Goal: Information Seeking & Learning: Learn about a topic

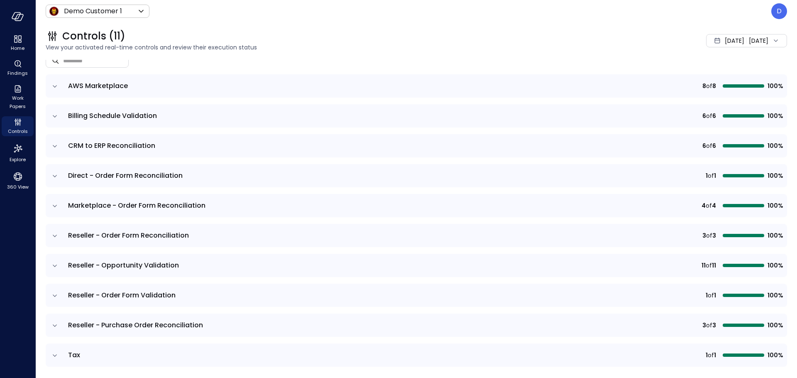
scroll to position [98, 0]
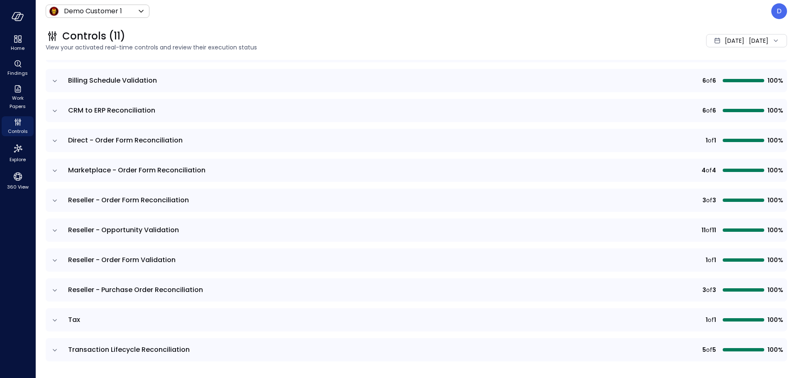
click at [628, 48] on div "[DATE]" at bounding box center [735, 40] width 20 height 17
click at [628, 93] on li "Current Year [DATE]" at bounding box center [722, 91] width 66 height 14
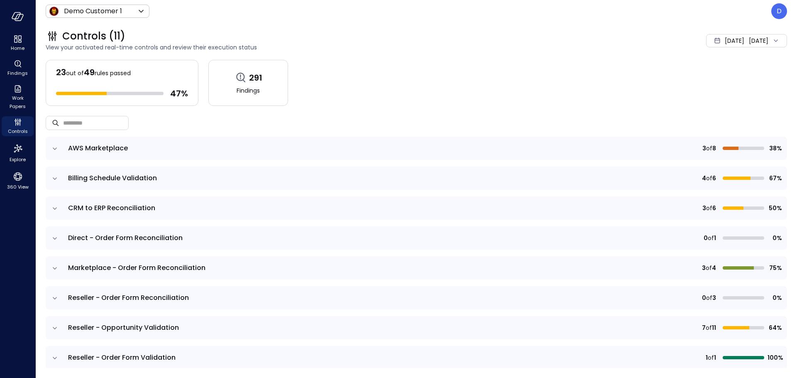
click at [55, 237] on icon "expand row" at bounding box center [55, 238] width 8 height 8
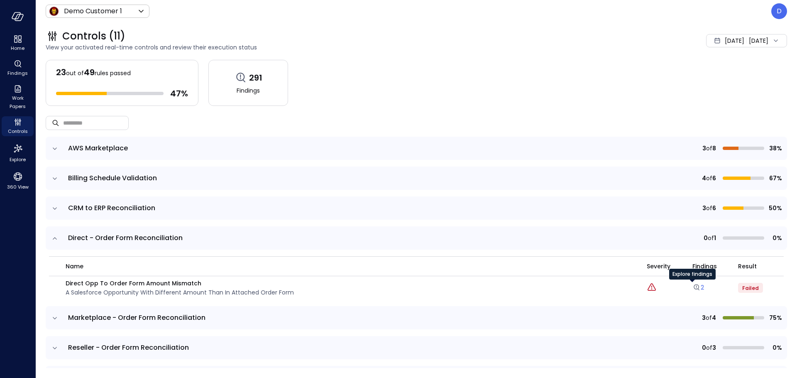
click at [628, 288] on link "2" at bounding box center [699, 287] width 12 height 8
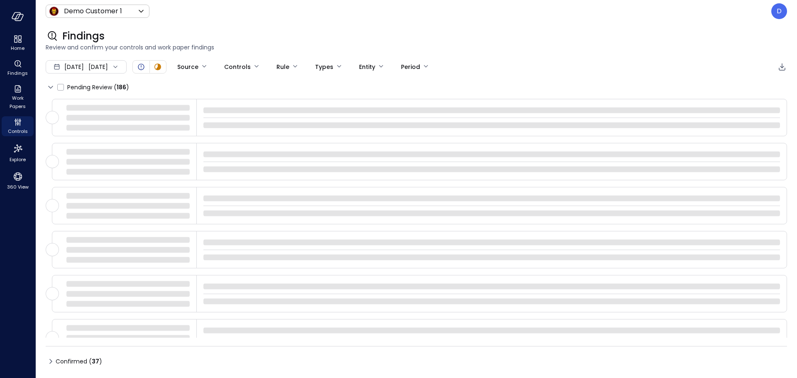
type input "****"
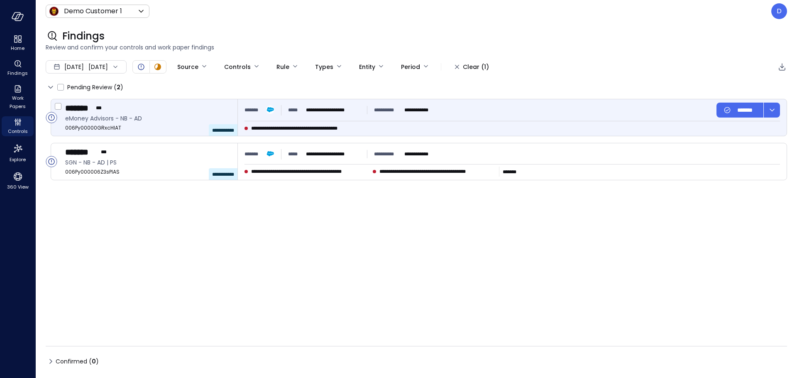
click at [199, 107] on div "******* ***" at bounding box center [148, 108] width 166 height 11
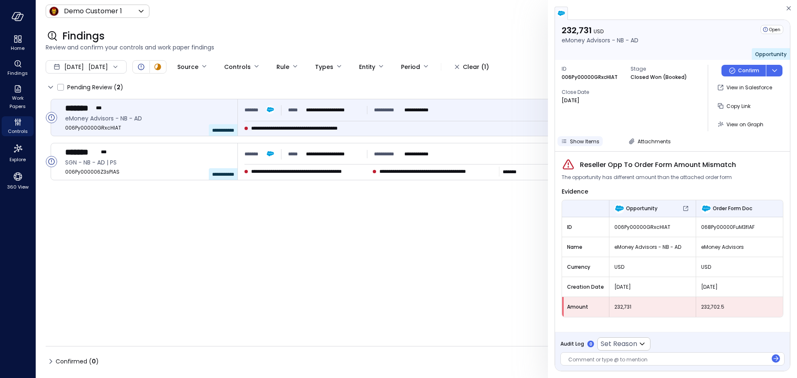
click at [595, 139] on span "Show Items" at bounding box center [584, 141] width 29 height 7
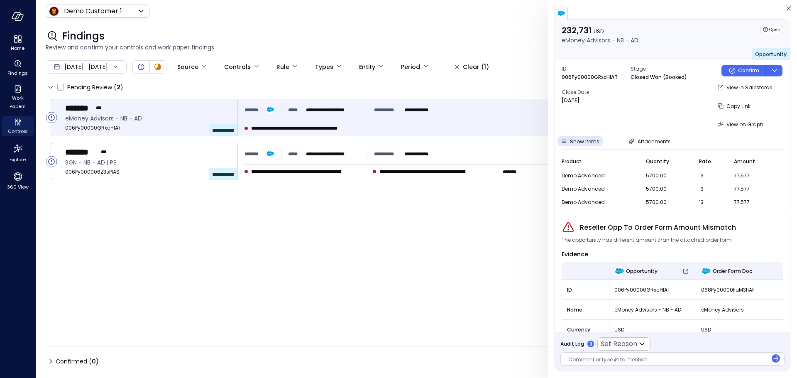
click at [628, 146] on div "Show Items Attachments Product Quantity Rate Amount demo Advanced 5700.00 13 77…" at bounding box center [672, 172] width 235 height 73
click at [628, 144] on span "Attachments" at bounding box center [654, 141] width 33 height 7
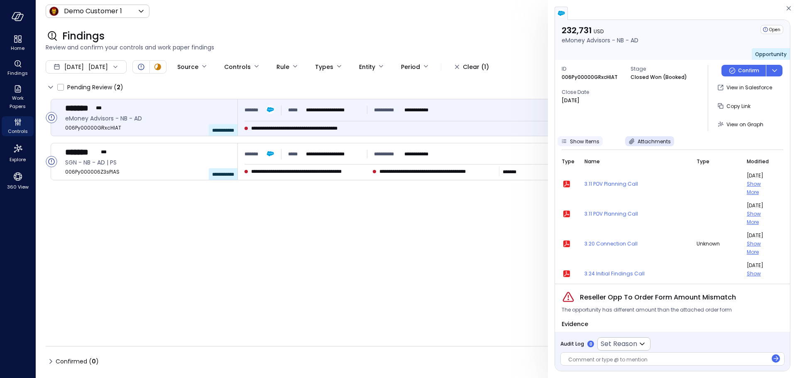
click at [592, 140] on span "Show Items" at bounding box center [584, 141] width 29 height 7
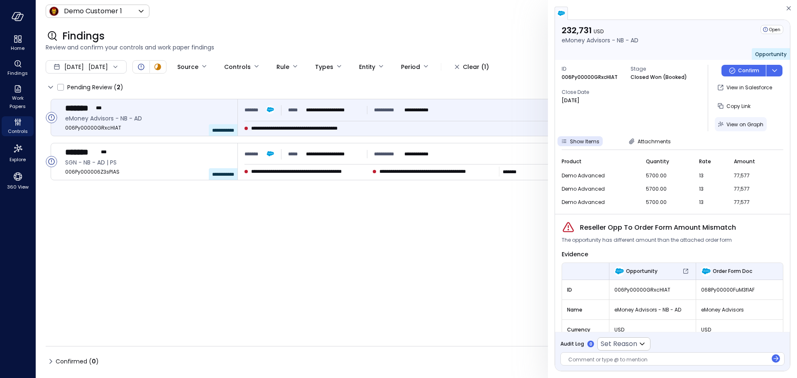
click at [628, 123] on span "View on Graph" at bounding box center [745, 124] width 37 height 7
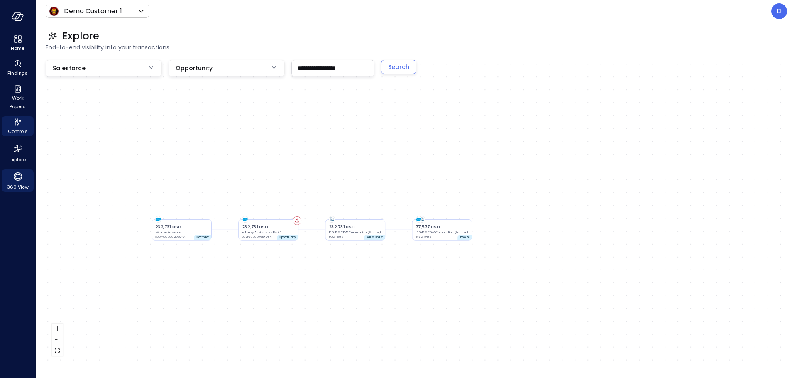
click at [12, 177] on icon "360 View" at bounding box center [18, 176] width 12 height 12
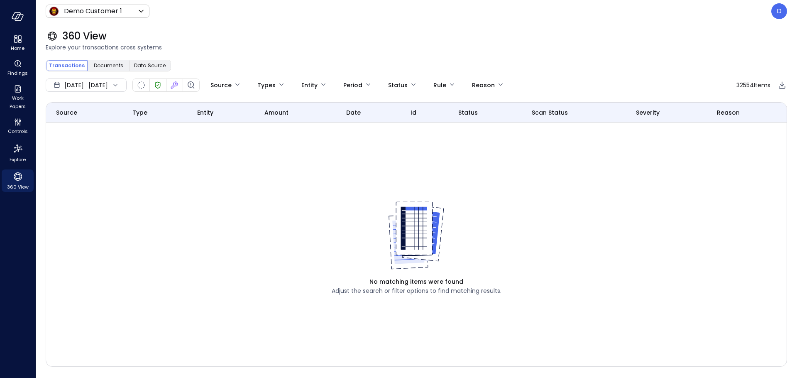
click at [103, 82] on div "[DATE] [DATE]" at bounding box center [86, 84] width 81 height 13
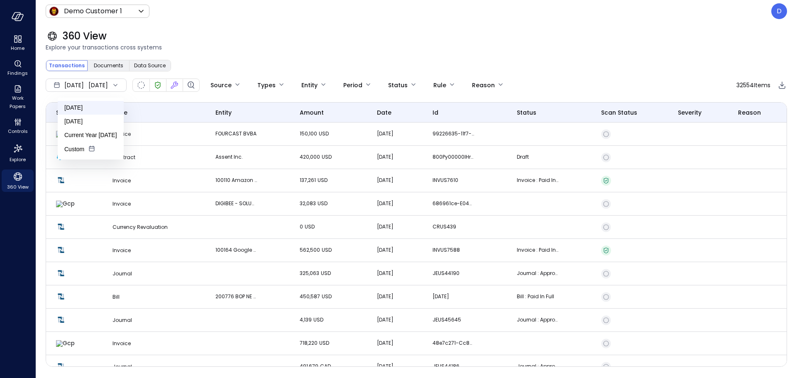
click at [92, 105] on li "[DATE]" at bounding box center [91, 108] width 66 height 14
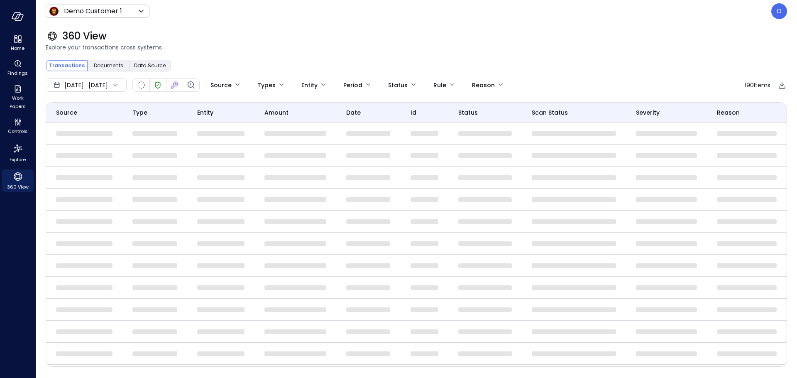
click at [242, 56] on div "360 View Explore your transactions cross systems" at bounding box center [412, 40] width 752 height 37
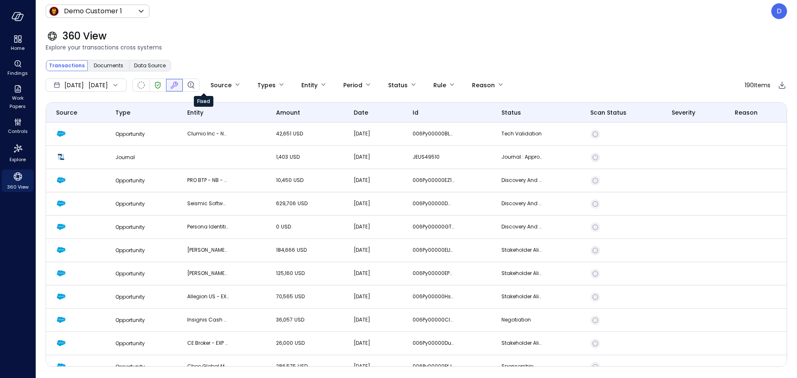
click at [178, 86] on icon "Fixed" at bounding box center [176, 84] width 4 height 4
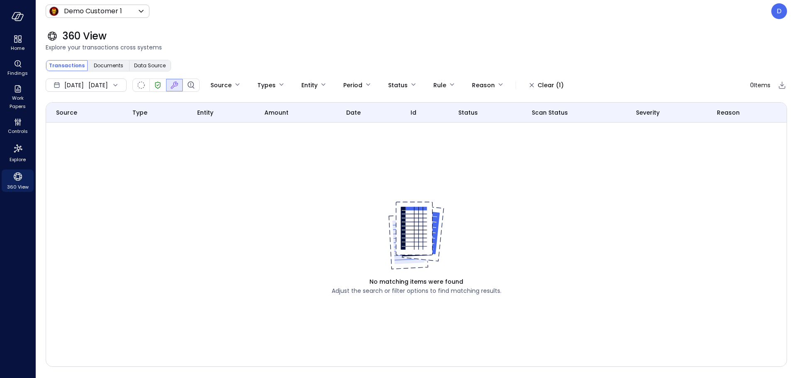
click at [82, 83] on span "[DATE]" at bounding box center [74, 85] width 20 height 9
click at [79, 128] on li "Current Year [DATE]" at bounding box center [91, 135] width 66 height 14
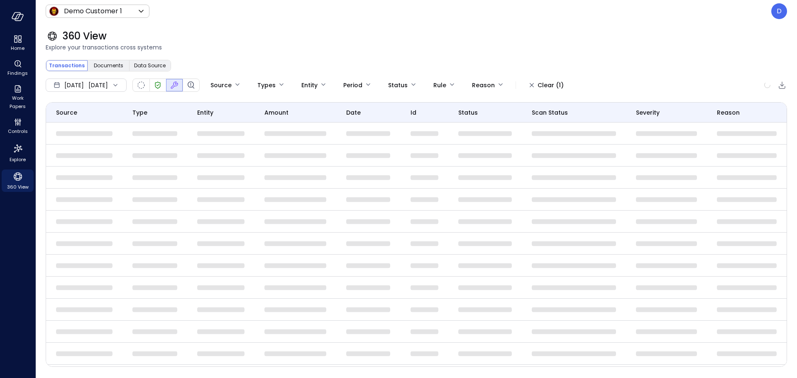
click at [215, 51] on span "Explore your transactions cross systems" at bounding box center [417, 47] width 742 height 9
click at [112, 84] on div "[DATE] [DATE]" at bounding box center [86, 84] width 81 height 13
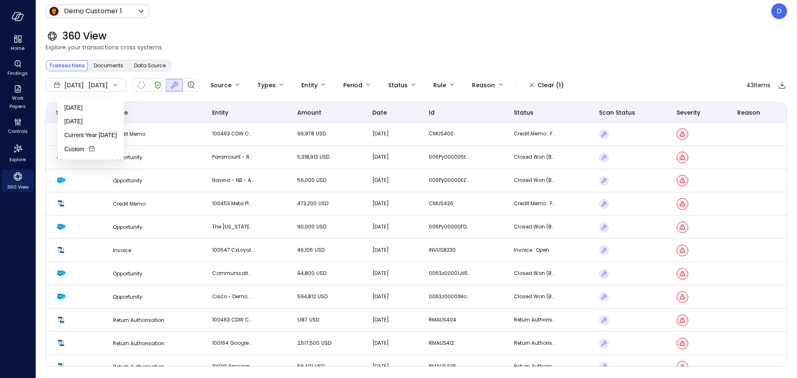
click at [339, 55] on div "360 View Explore your transactions cross systems" at bounding box center [412, 40] width 752 height 37
click at [313, 128] on td "99,978 USD" at bounding box center [324, 134] width 75 height 23
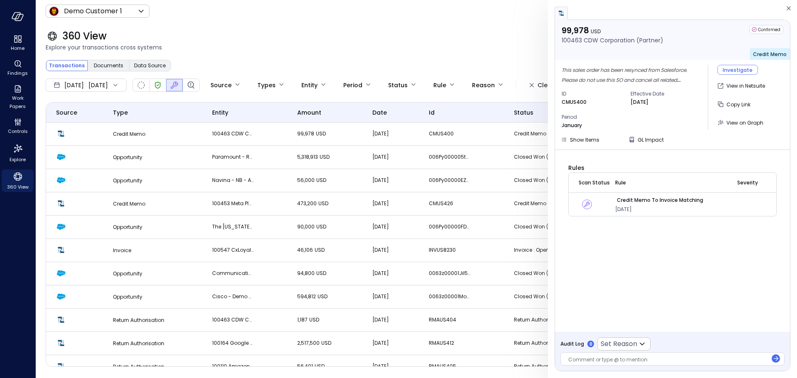
click at [268, 28] on div "360 View Explore your transactions cross systems" at bounding box center [412, 40] width 752 height 37
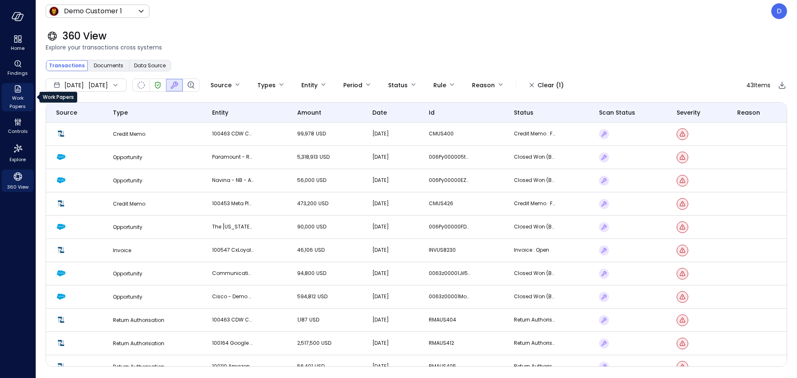
click at [26, 98] on span "Work Papers" at bounding box center [17, 102] width 25 height 17
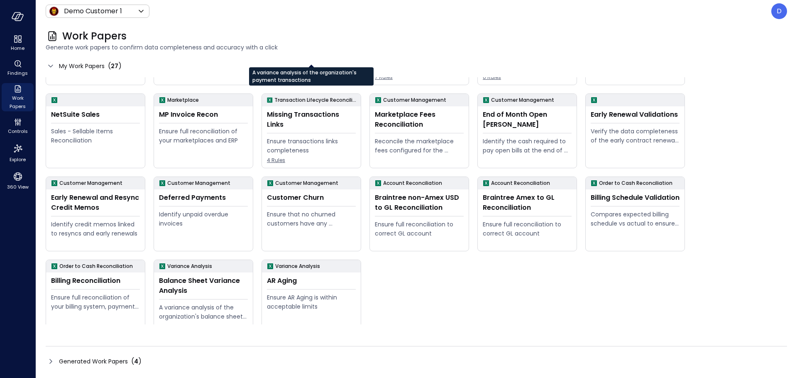
scroll to position [151, 0]
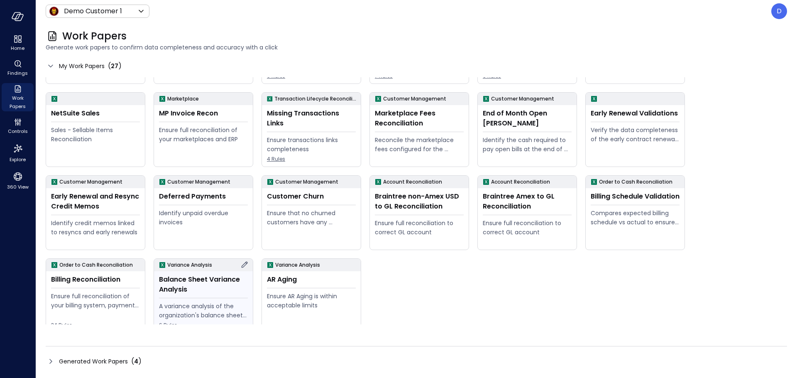
click at [195, 294] on div "Balance Sheet Variance Analysis" at bounding box center [203, 285] width 89 height 20
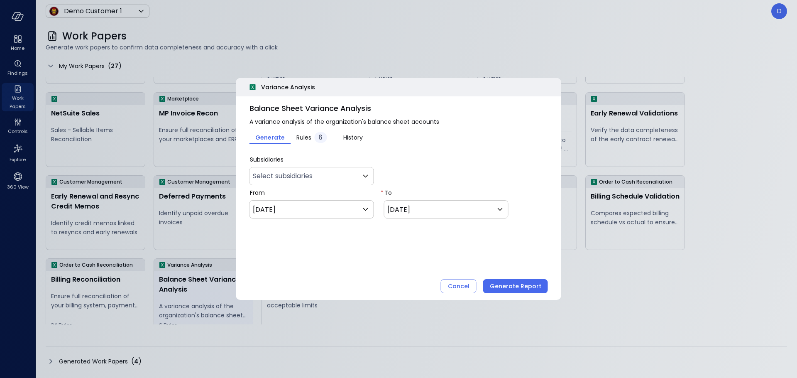
type input "*"
type input "**********"
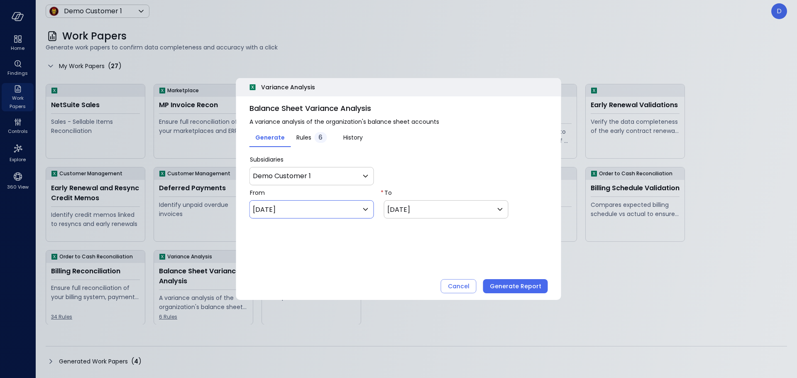
click at [282, 217] on div "**********" at bounding box center [312, 209] width 125 height 18
click at [466, 286] on div "Cancel" at bounding box center [459, 286] width 22 height 10
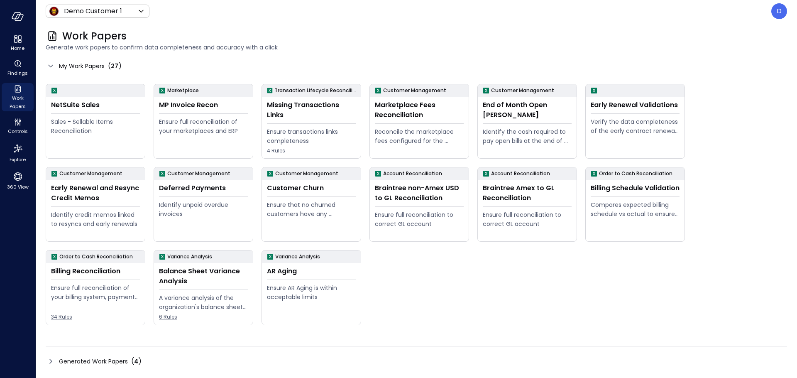
click at [52, 334] on icon at bounding box center [51, 361] width 10 height 10
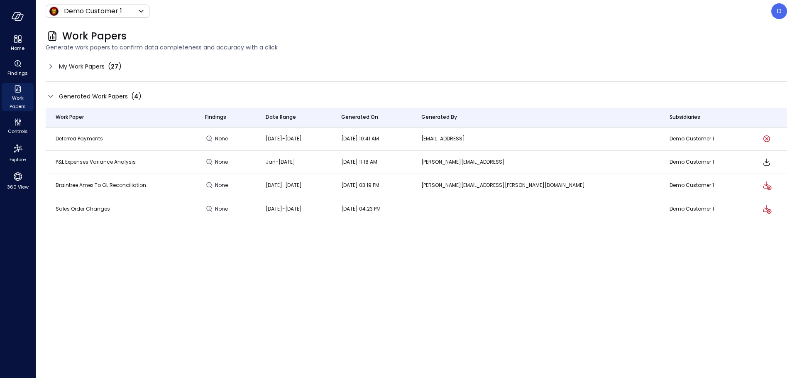
click at [54, 100] on icon at bounding box center [51, 96] width 10 height 10
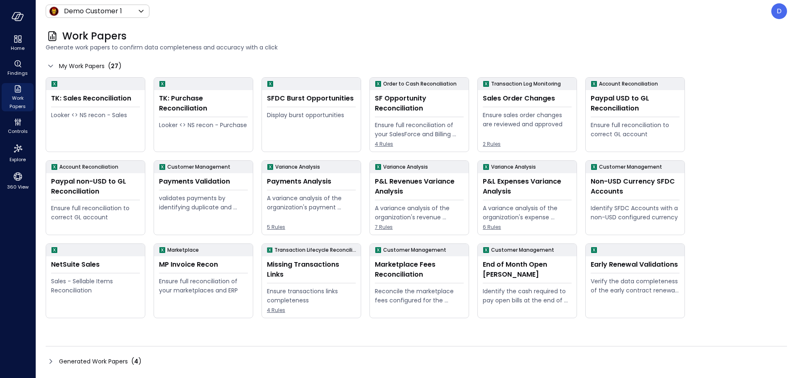
click at [228, 31] on div "Work Papers" at bounding box center [417, 35] width 742 height 13
click at [12, 128] on span "Controls" at bounding box center [18, 131] width 20 height 8
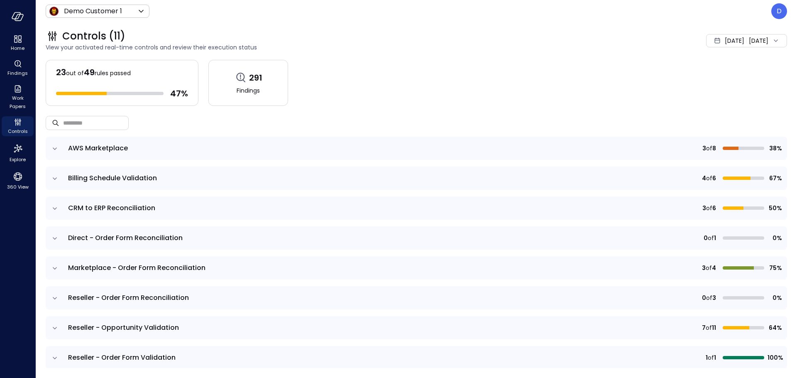
click at [54, 211] on icon "expand row" at bounding box center [55, 208] width 8 height 8
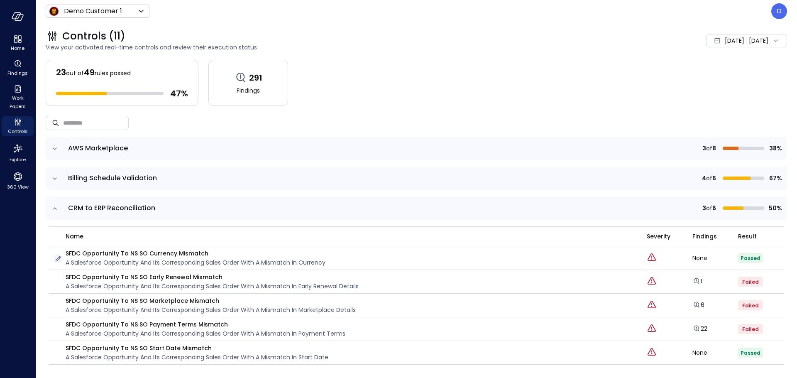
click at [59, 261] on icon "button" at bounding box center [58, 259] width 8 height 8
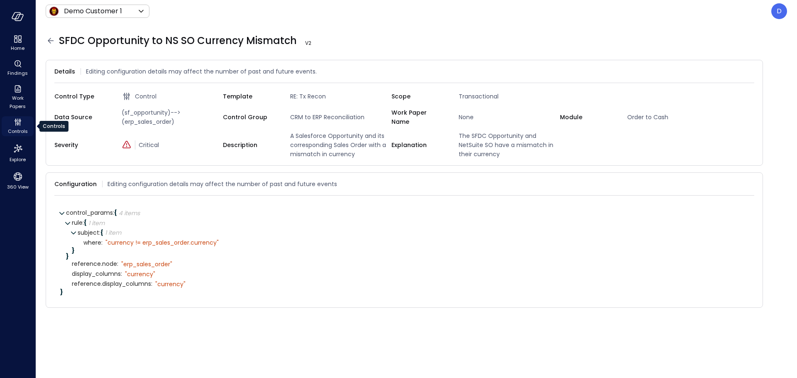
click at [17, 132] on span "Controls" at bounding box center [18, 131] width 20 height 8
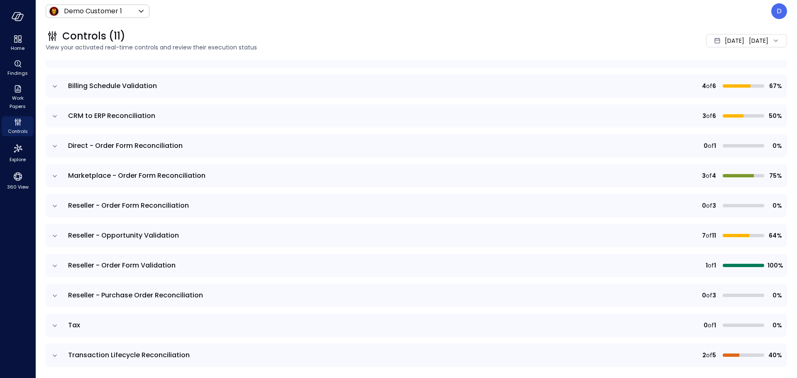
scroll to position [91, 0]
click at [47, 267] on td at bounding box center [54, 266] width 17 height 23
click at [54, 267] on icon "expand row" at bounding box center [55, 267] width 4 height 2
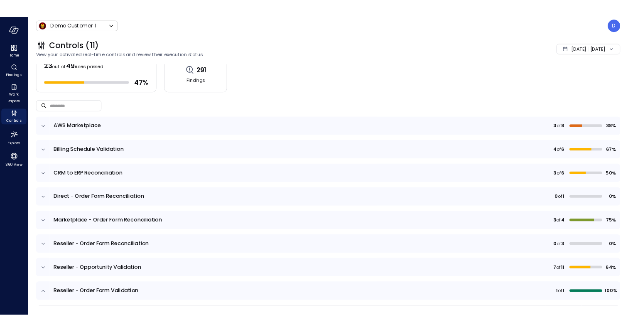
scroll to position [0, 0]
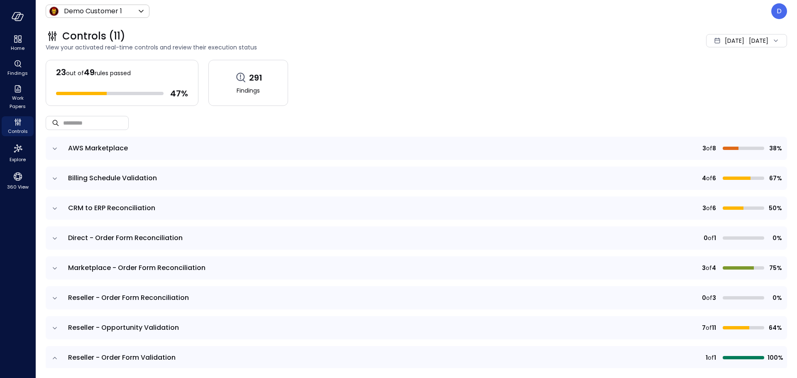
click at [56, 236] on icon "expand row" at bounding box center [55, 238] width 8 height 8
